Goal: Information Seeking & Learning: Find specific fact

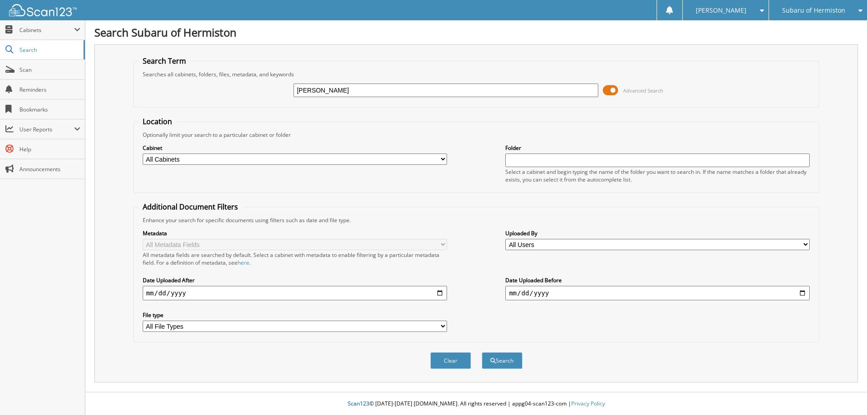
type input "[PERSON_NAME]"
click at [482, 352] on button "Search" at bounding box center [502, 360] width 41 height 17
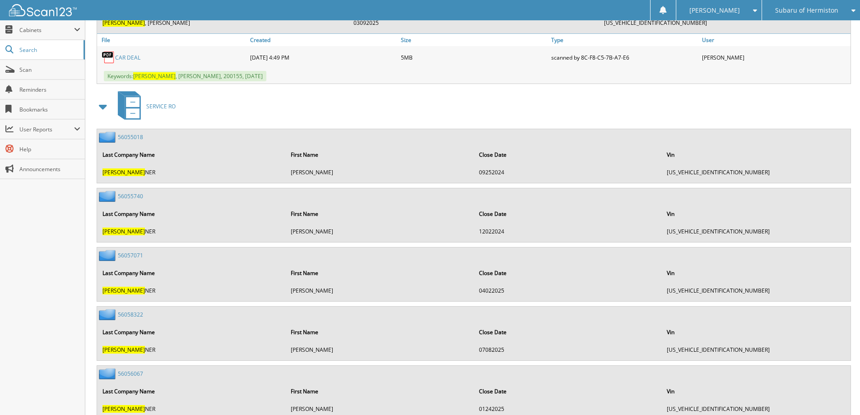
scroll to position [422, 0]
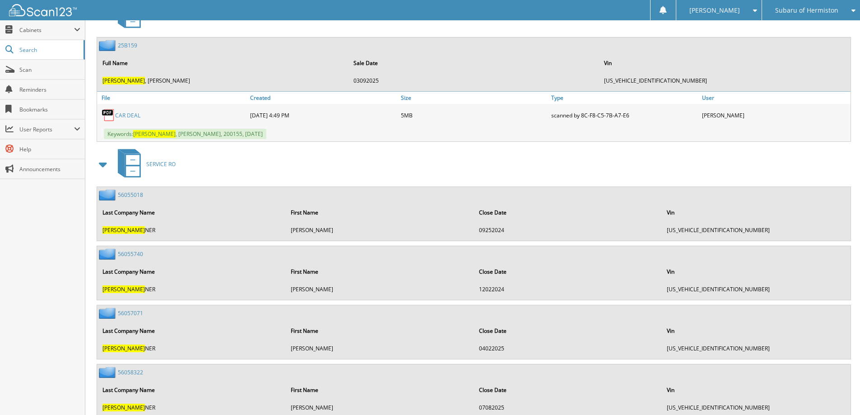
click at [127, 116] on link "CAR DEAL" at bounding box center [127, 116] width 25 height 8
click at [43, 48] on span "Search" at bounding box center [49, 50] width 60 height 8
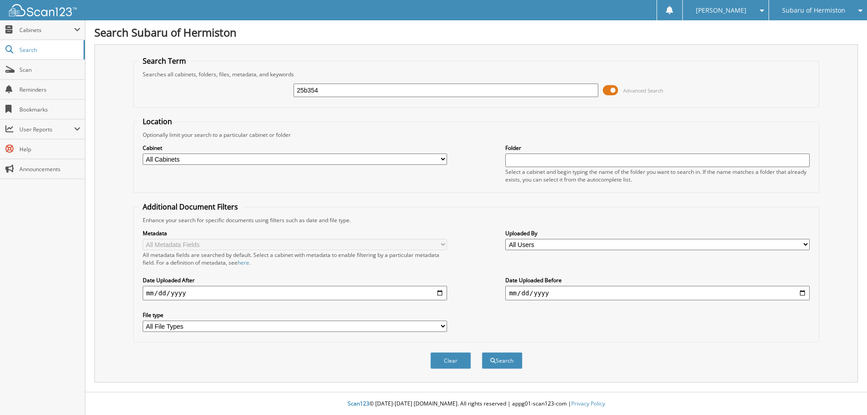
type input "25b354"
click at [482, 352] on button "Search" at bounding box center [502, 360] width 41 height 17
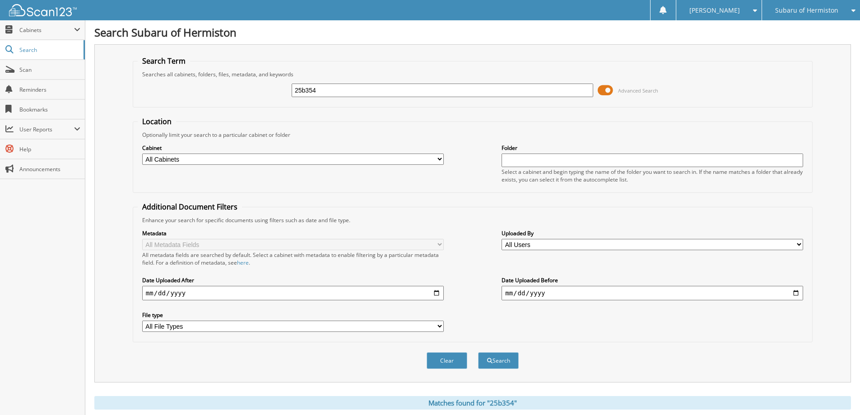
scroll to position [90, 0]
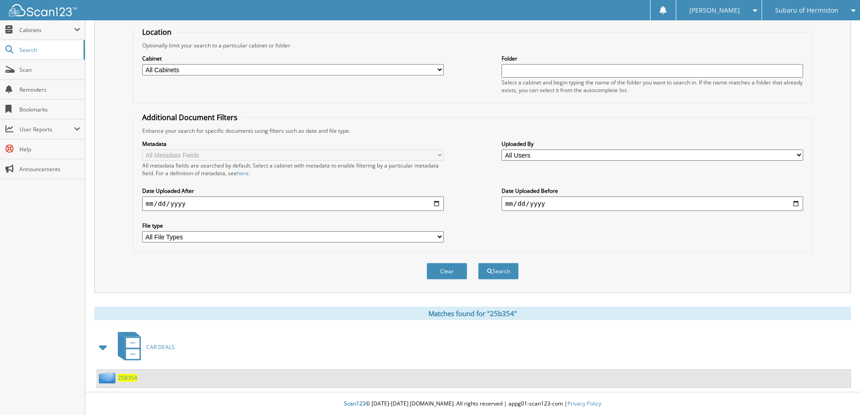
click at [128, 382] on div "25B354" at bounding box center [117, 377] width 40 height 11
click at [128, 378] on span "25B354" at bounding box center [127, 378] width 19 height 8
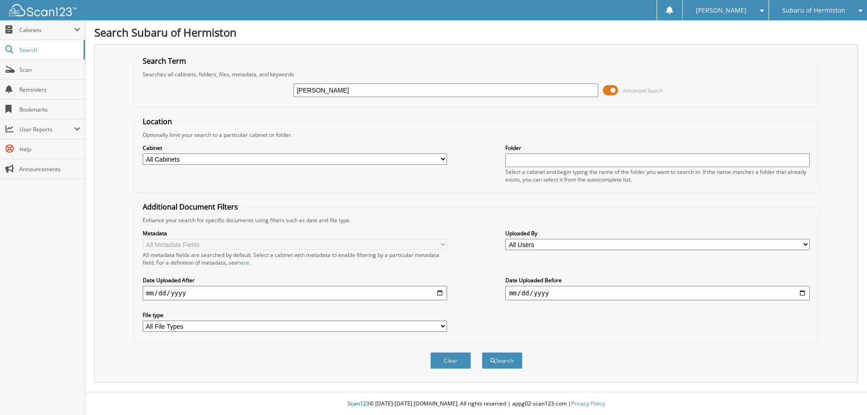
type input "[PERSON_NAME]"
click at [482, 352] on button "Search" at bounding box center [502, 360] width 41 height 17
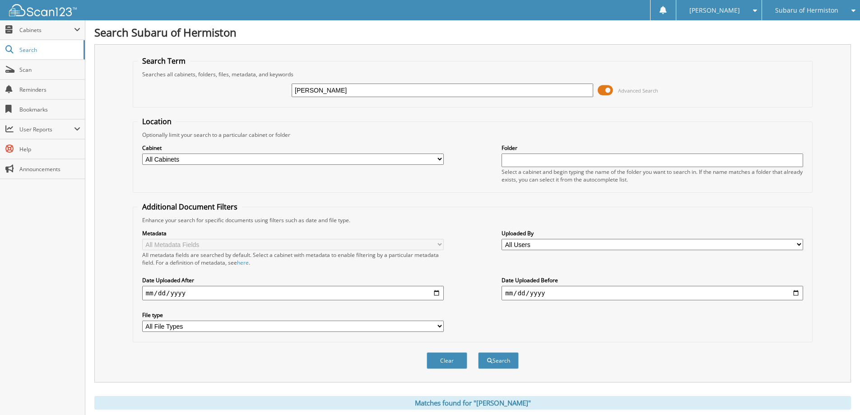
scroll to position [192, 0]
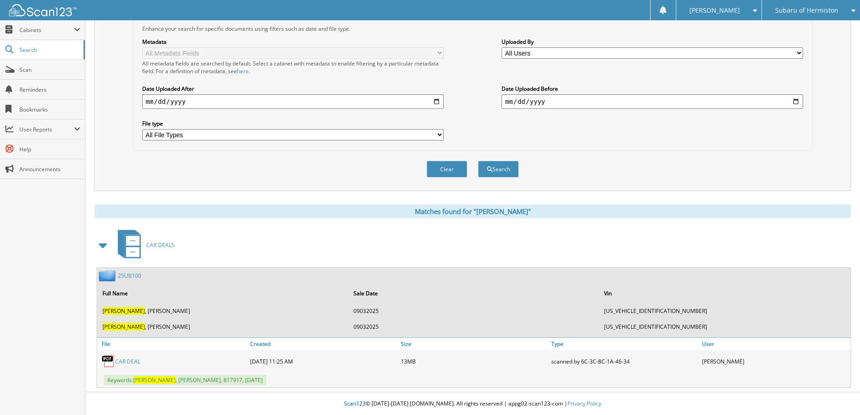
click at [126, 361] on link "CAR DEAL" at bounding box center [127, 362] width 25 height 8
click at [119, 363] on link "CAR DEAL" at bounding box center [127, 362] width 25 height 8
